Goal: Task Accomplishment & Management: Manage account settings

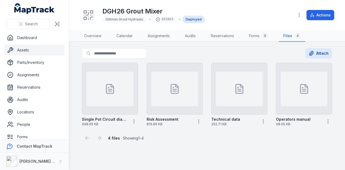
click at [33, 51] on link "Assets" at bounding box center [34, 50] width 60 height 11
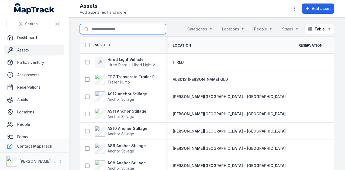
click at [117, 33] on input "Search for assets" at bounding box center [123, 29] width 86 height 10
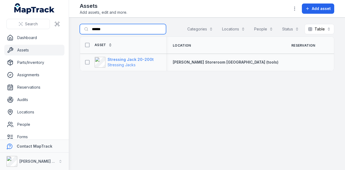
type input "******"
click at [138, 59] on strong "Stressing Jack 20-200t" at bounding box center [131, 59] width 46 height 5
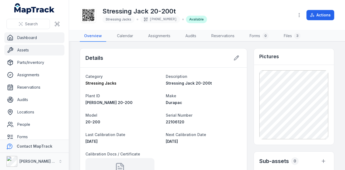
click at [42, 38] on link "Dashboard" at bounding box center [34, 37] width 60 height 11
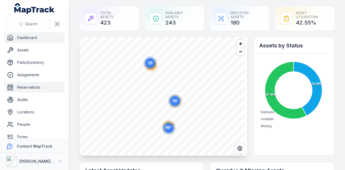
click at [37, 86] on link "Reservations" at bounding box center [34, 87] width 60 height 11
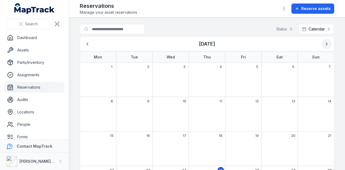
click at [324, 45] on icon "Next" at bounding box center [326, 43] width 5 height 5
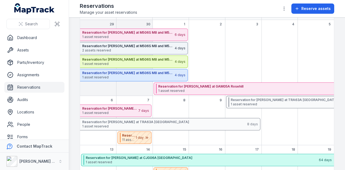
scroll to position [81, 0]
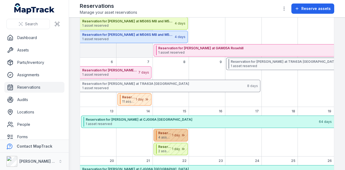
click at [177, 131] on div "October 2025" at bounding box center [174, 136] width 27 height 12
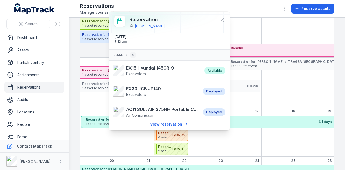
scroll to position [43, 0]
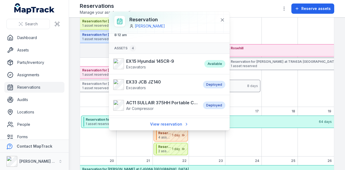
click at [228, 19] on div at bounding box center [169, 23] width 121 height 22
click at [177, 153] on div "October 2025" at bounding box center [174, 149] width 27 height 12
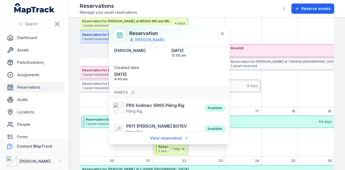
scroll to position [19, 0]
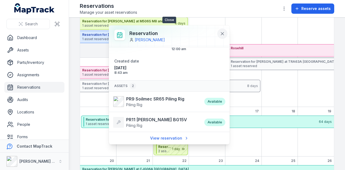
click at [225, 32] on button at bounding box center [223, 34] width 10 height 10
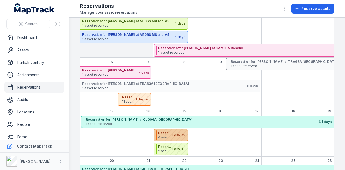
click at [171, 138] on div "October 2025" at bounding box center [174, 136] width 27 height 12
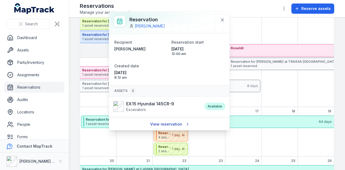
click at [179, 126] on link "View reservation" at bounding box center [170, 124] width 46 height 10
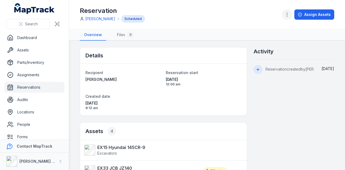
click at [289, 15] on icon "button" at bounding box center [287, 14] width 5 height 5
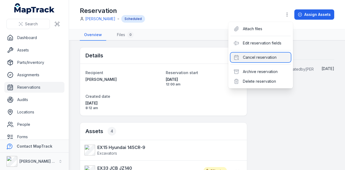
click at [270, 58] on div "Cancel reservation" at bounding box center [261, 58] width 60 height 10
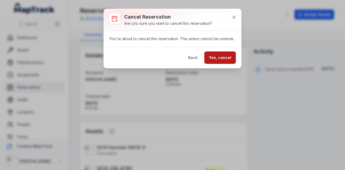
click at [223, 60] on button "Yes, cancel" at bounding box center [221, 58] width 32 height 12
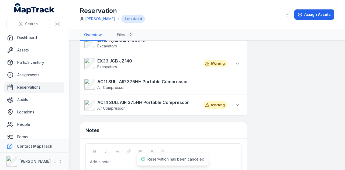
scroll to position [108, 0]
